Goal: Task Accomplishment & Management: Use online tool/utility

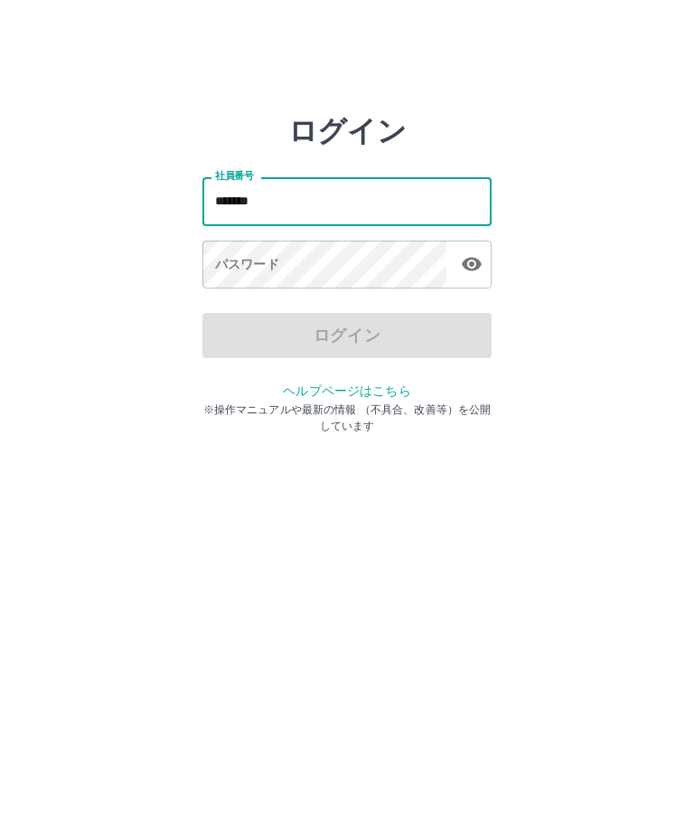
type input "*******"
click at [375, 360] on div "ログイン 社員番号 ******* 社員番号 パスワード パスワード ログイン ヘルプページはこちら ※操作マニュアルや最新の情報 （不具合、改善等）を公開し…" at bounding box center [346, 258] width 289 height 289
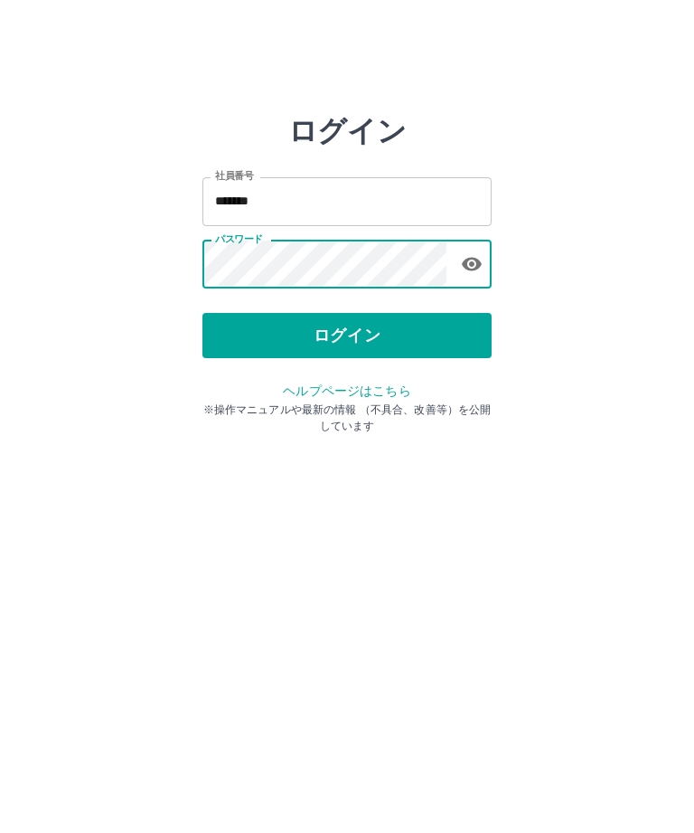
click at [382, 350] on button "ログイン" at bounding box center [346, 335] width 289 height 45
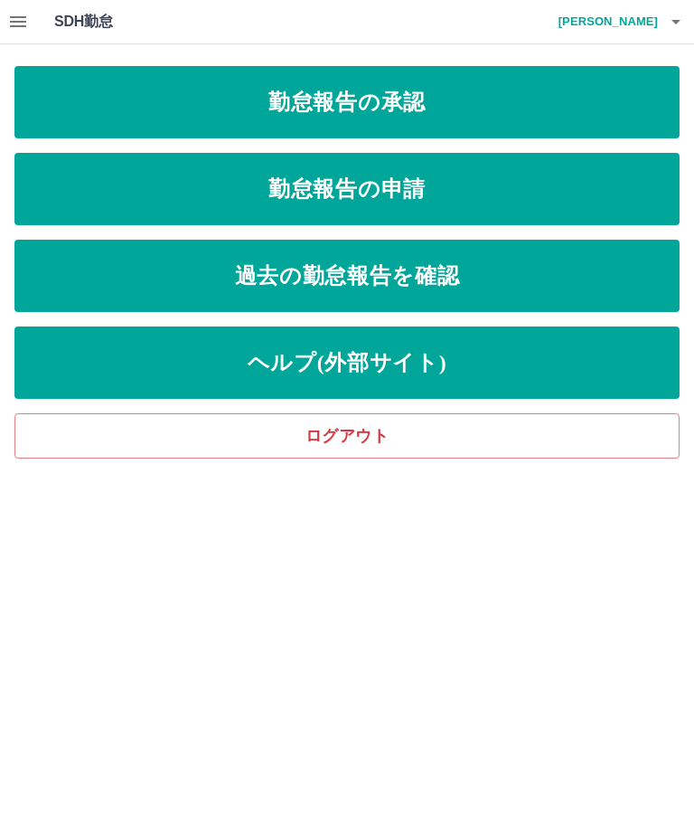
click at [626, 83] on link "勤怠報告の承認" at bounding box center [346, 102] width 665 height 72
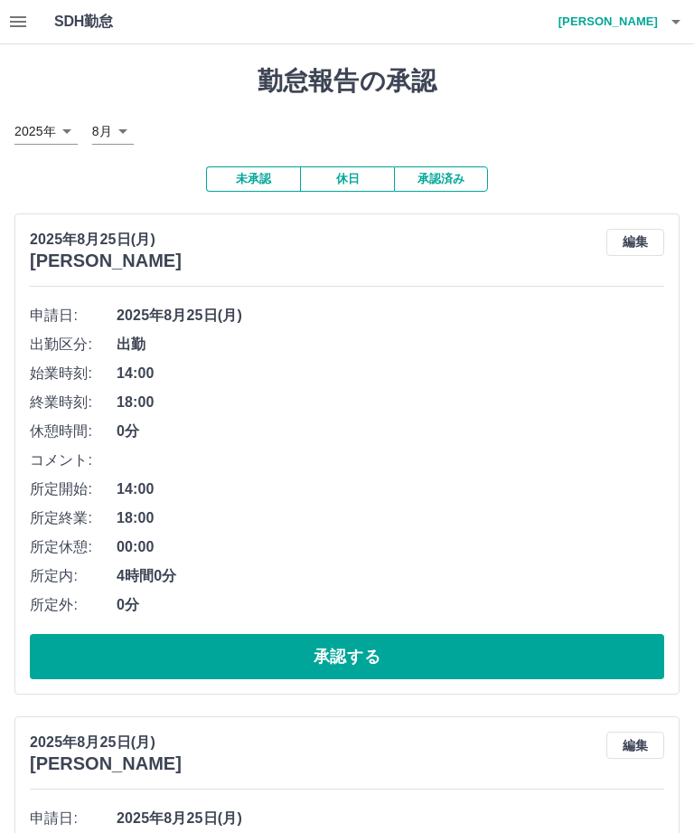
click at [498, 664] on button "承認する" at bounding box center [347, 656] width 635 height 45
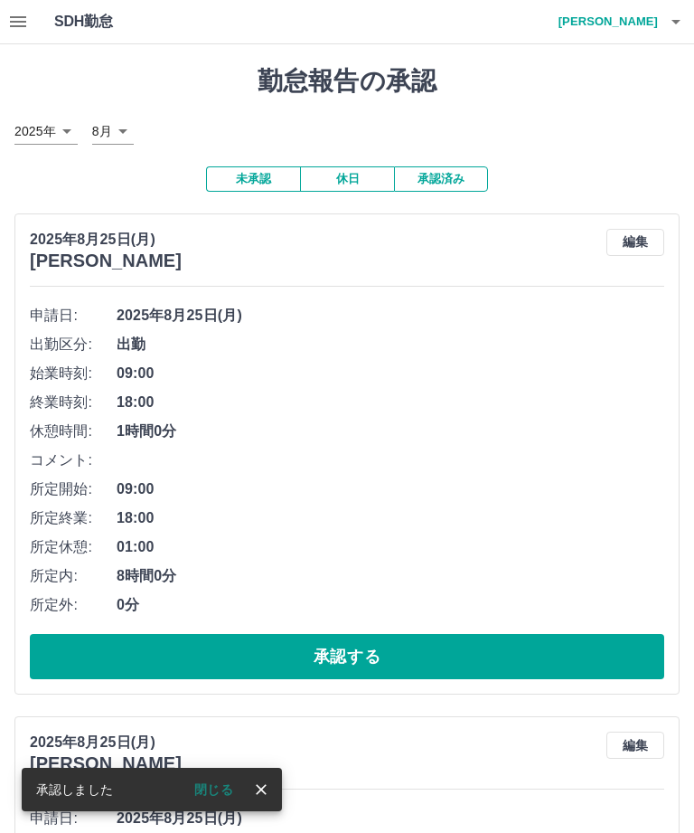
click at [502, 644] on button "承認する" at bounding box center [347, 656] width 635 height 45
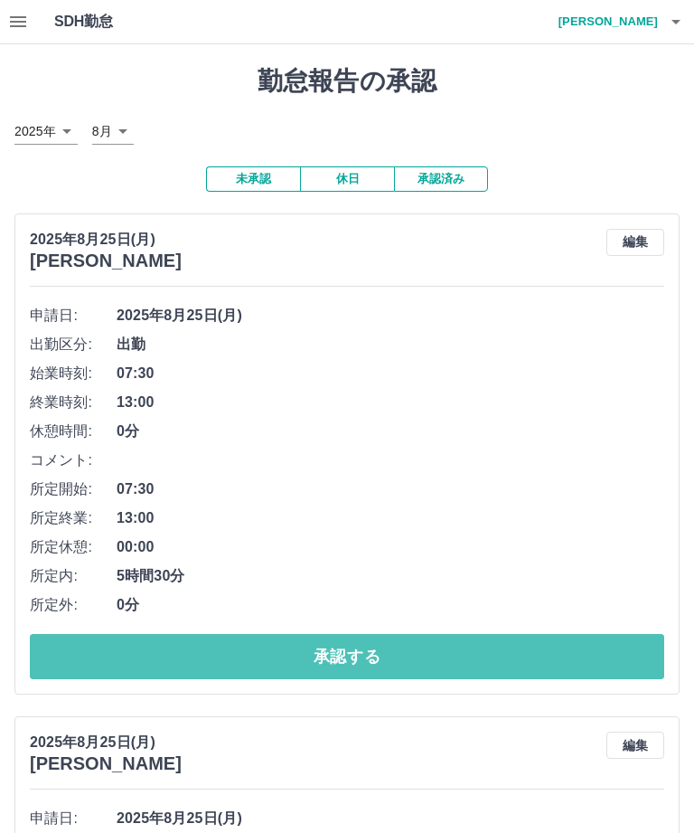
click at [515, 650] on button "承認する" at bounding box center [347, 656] width 635 height 45
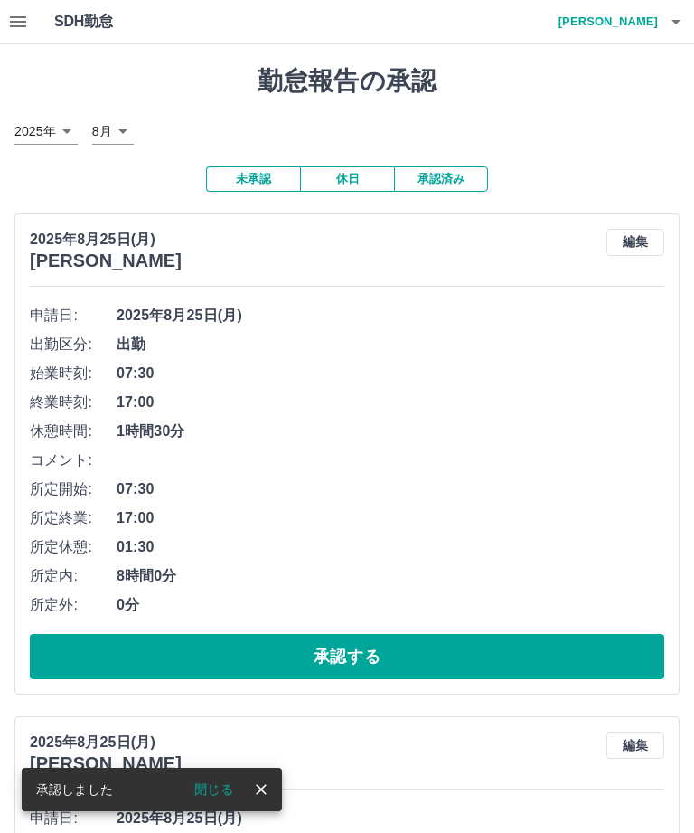
click at [488, 652] on button "承認する" at bounding box center [347, 656] width 635 height 45
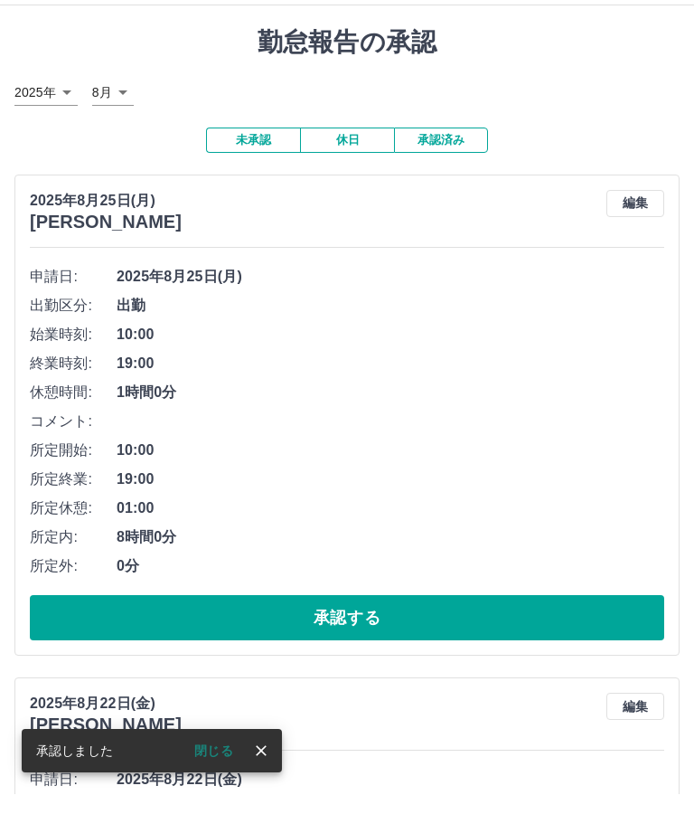
scroll to position [65, 0]
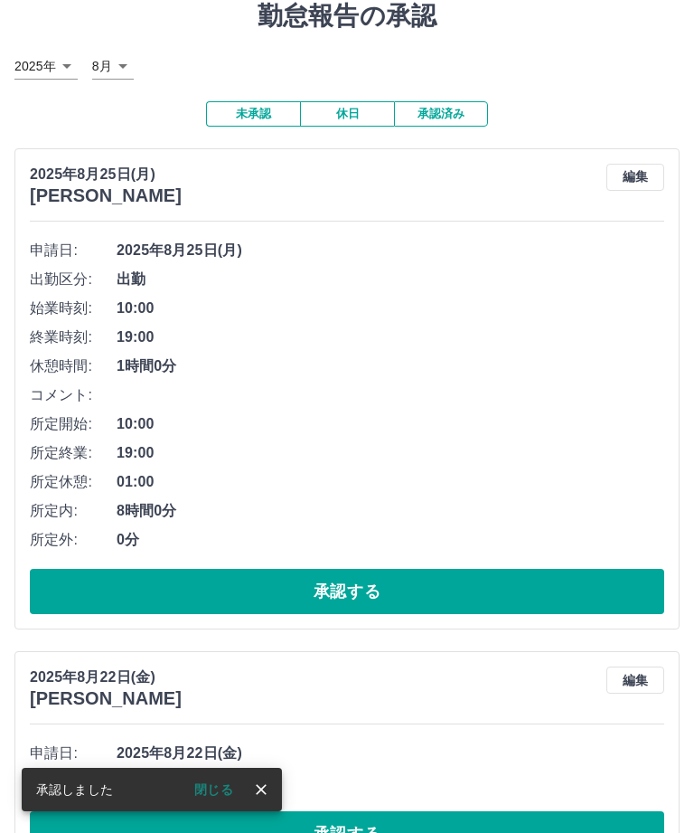
click at [448, 832] on button "承認する" at bounding box center [347, 833] width 635 height 45
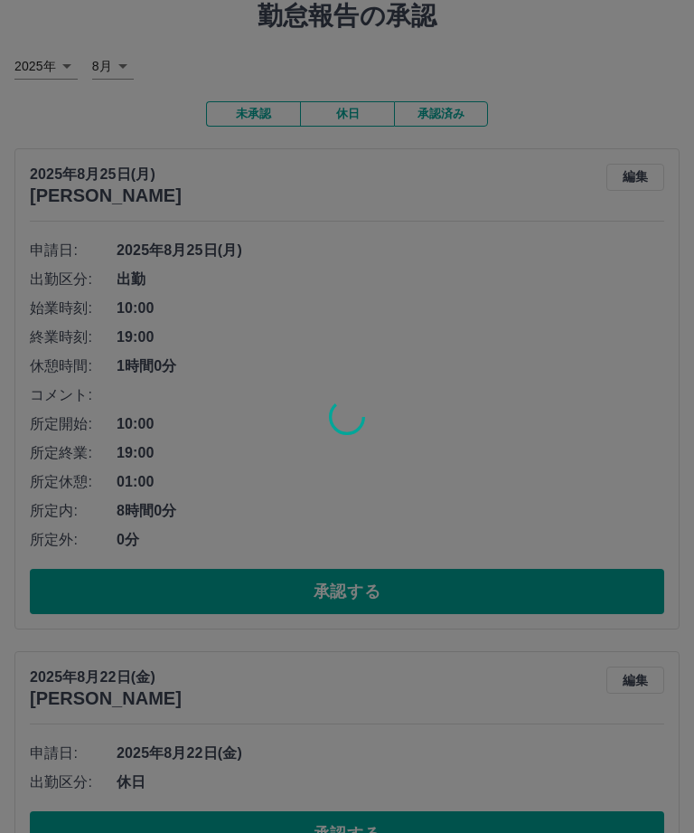
scroll to position [0, 0]
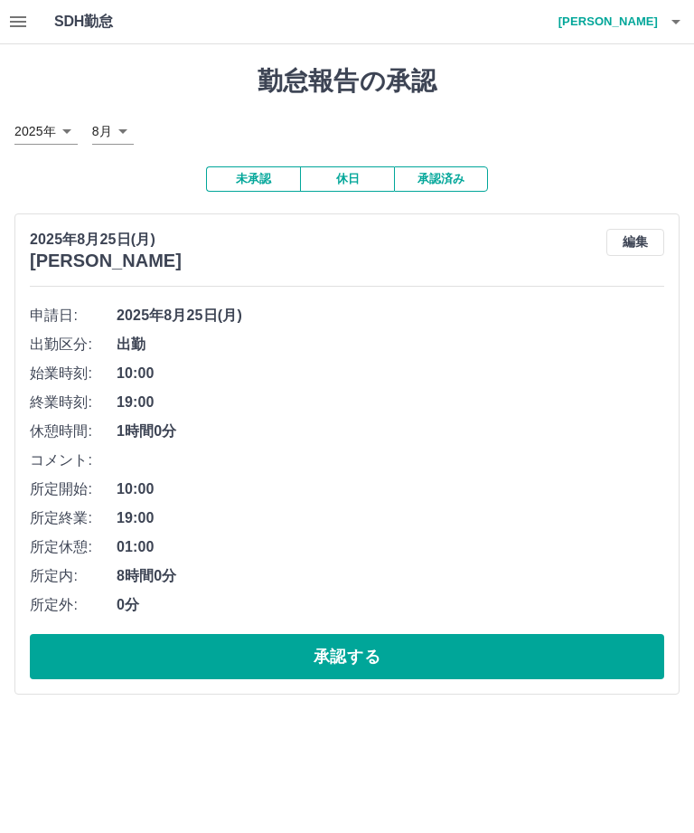
click at [627, 10] on h4 "[PERSON_NAME]" at bounding box center [604, 21] width 108 height 43
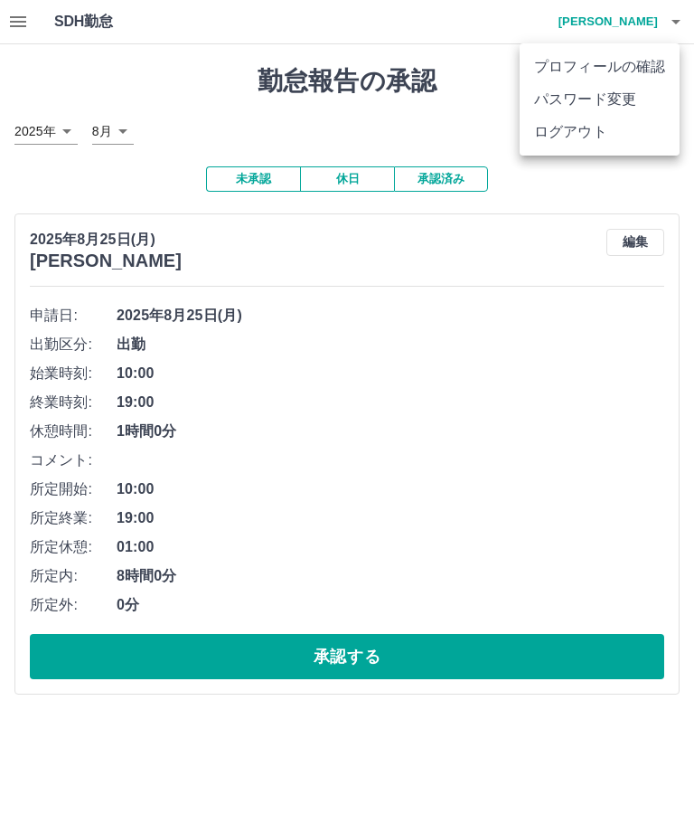
click at [572, 137] on li "ログアウト" at bounding box center [600, 132] width 160 height 33
